Goal: Find specific page/section: Find specific page/section

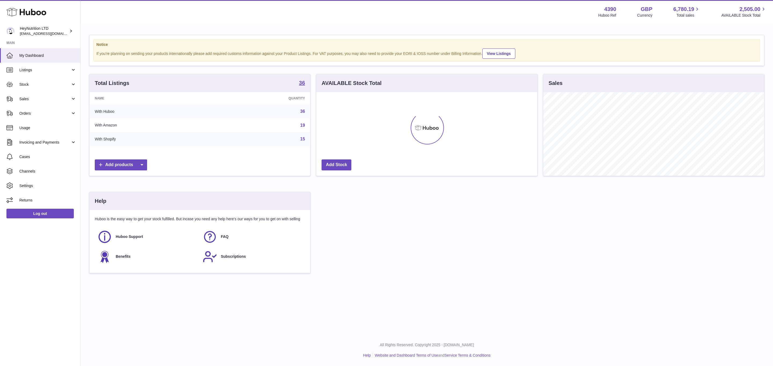
scroll to position [84, 221]
click at [43, 87] on span "Stock" at bounding box center [44, 84] width 51 height 5
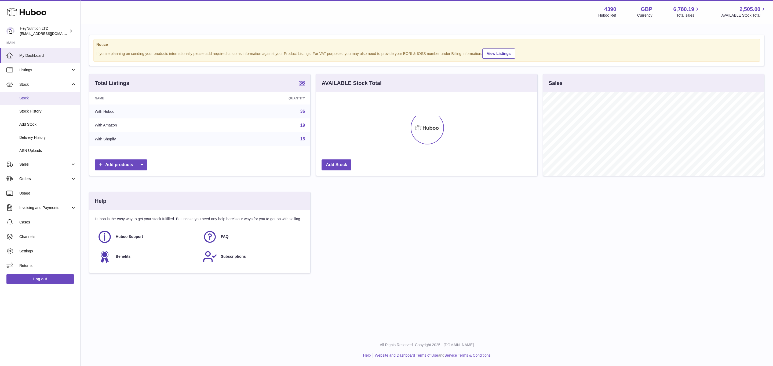
click at [36, 101] on span "Stock" at bounding box center [47, 98] width 57 height 5
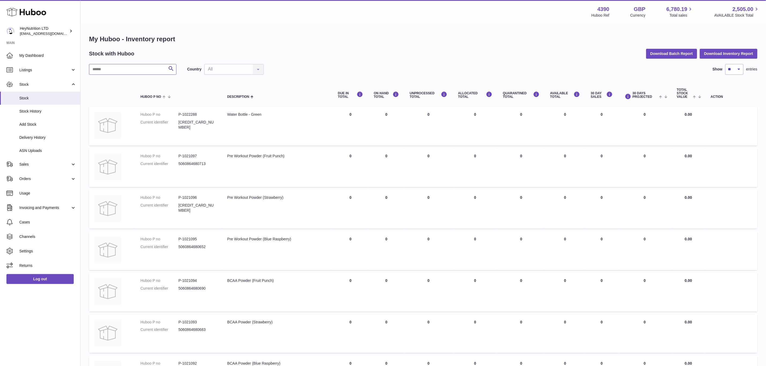
click at [134, 72] on input "text" at bounding box center [132, 69] width 87 height 11
drag, startPoint x: 32, startPoint y: 295, endPoint x: 36, endPoint y: 295, distance: 4.3
click at [32, 284] on link "Log out" at bounding box center [39, 279] width 67 height 10
